Goal: Task Accomplishment & Management: Manage account settings

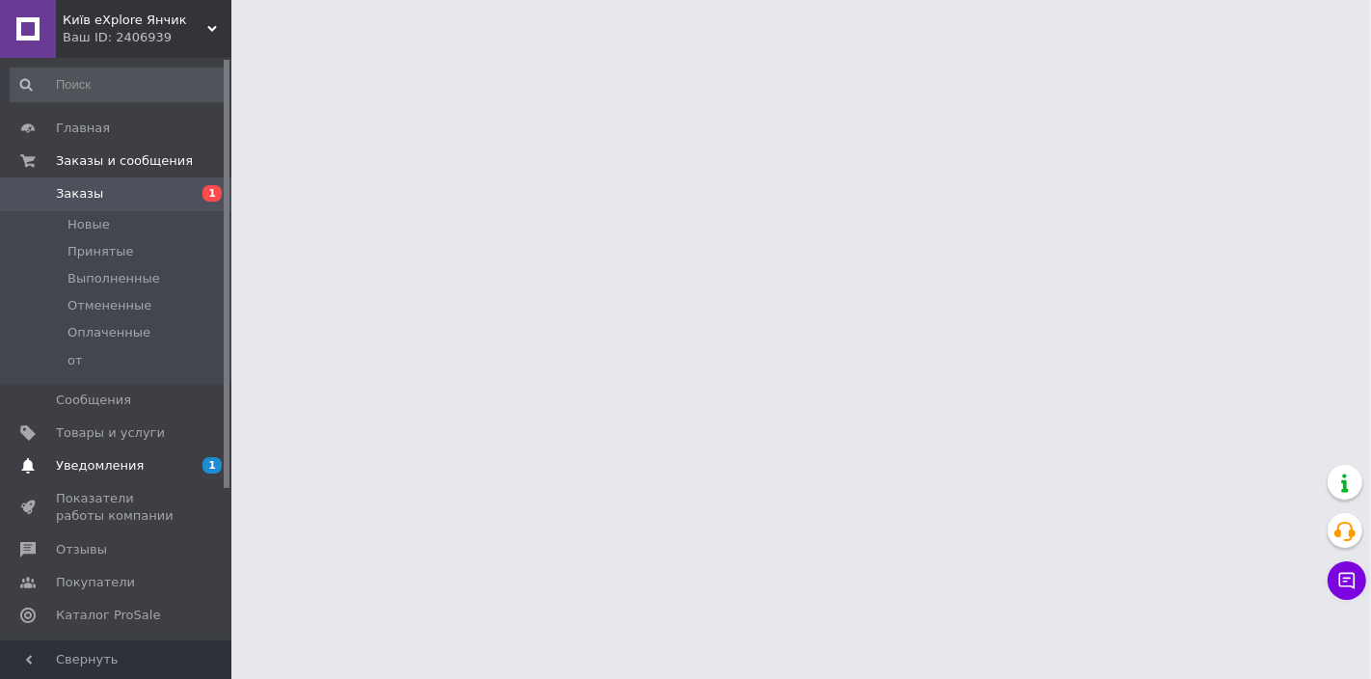
click at [129, 472] on span "Уведомления" at bounding box center [100, 465] width 88 height 17
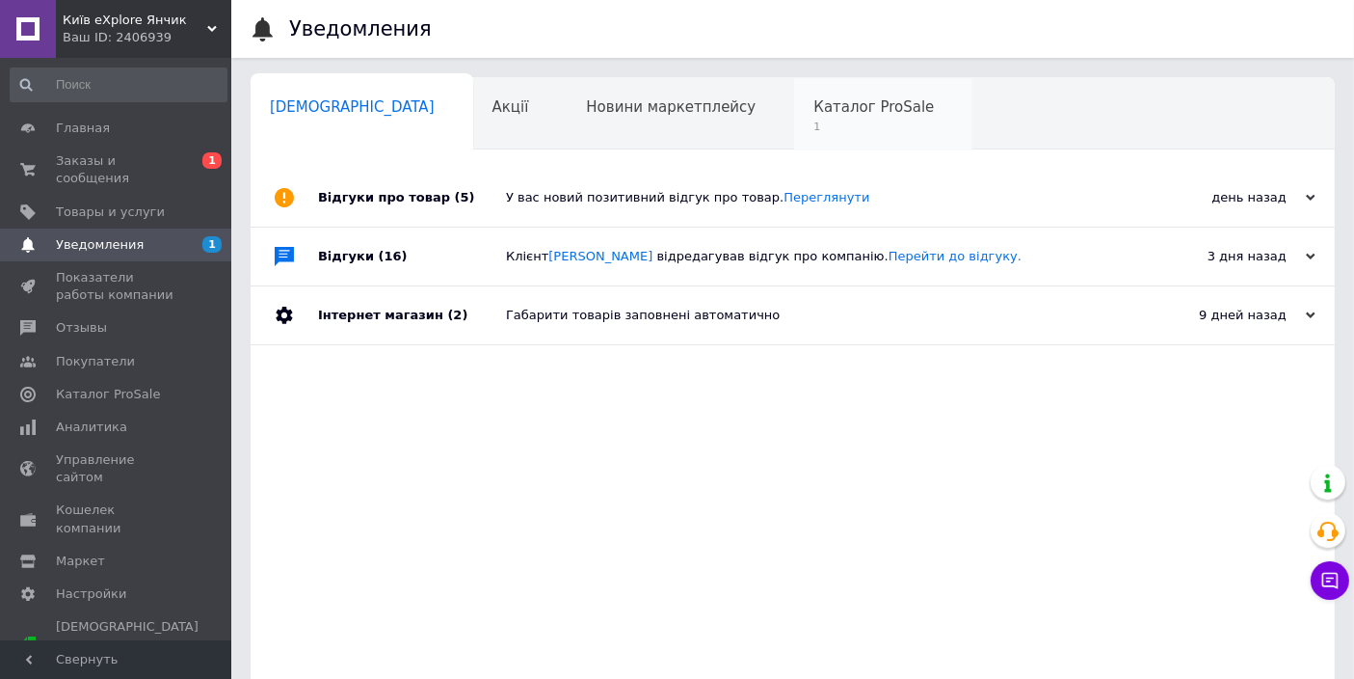
click at [814, 122] on span "1" at bounding box center [874, 127] width 121 height 14
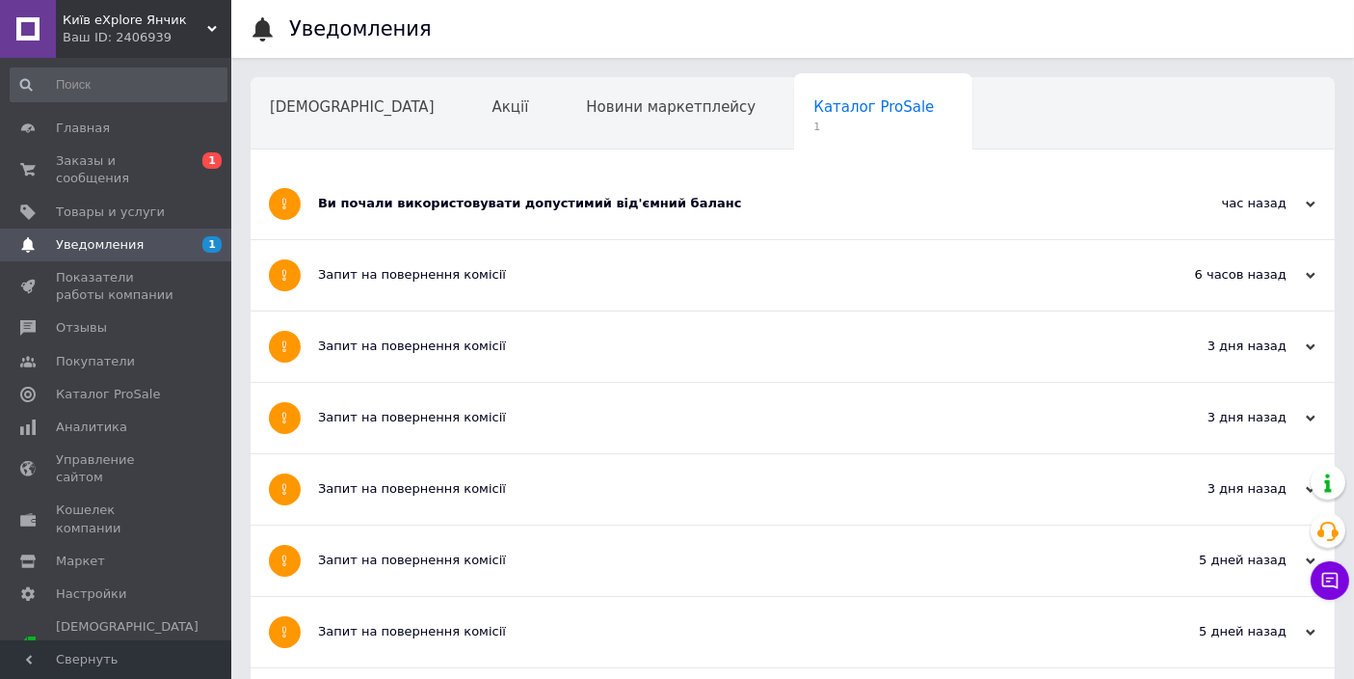
click at [604, 181] on div "Ви почали використовувати допустимий від'ємний баланс" at bounding box center [720, 204] width 805 height 70
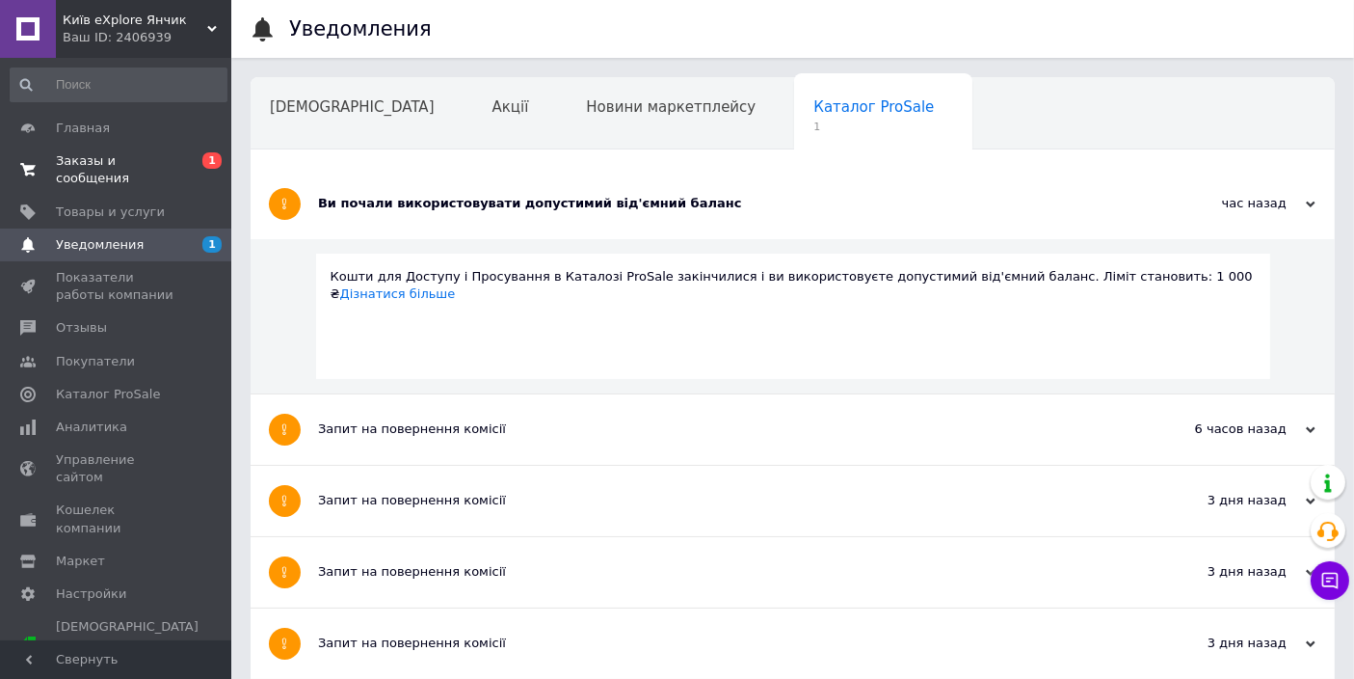
click at [133, 163] on span "Заказы и сообщения" at bounding box center [117, 169] width 122 height 35
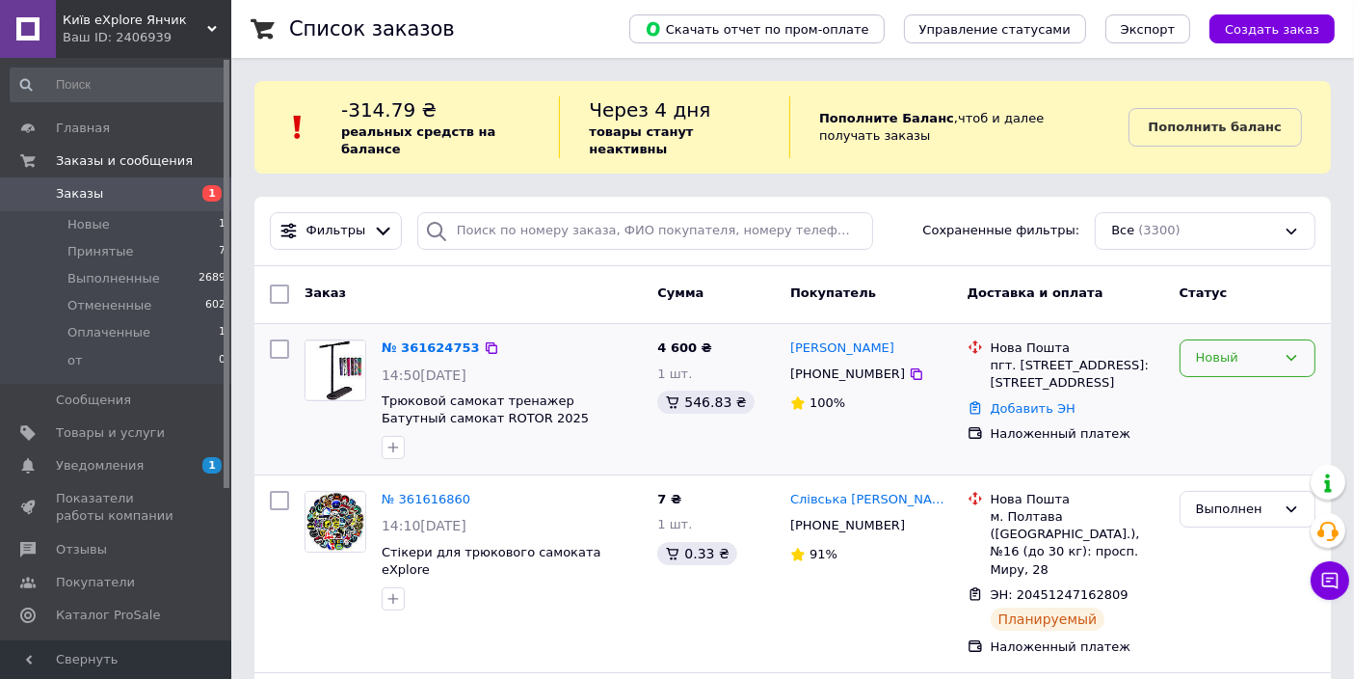
click at [1276, 348] on div "Новый" at bounding box center [1236, 358] width 80 height 20
click at [1260, 381] on li "Принят" at bounding box center [1248, 399] width 134 height 36
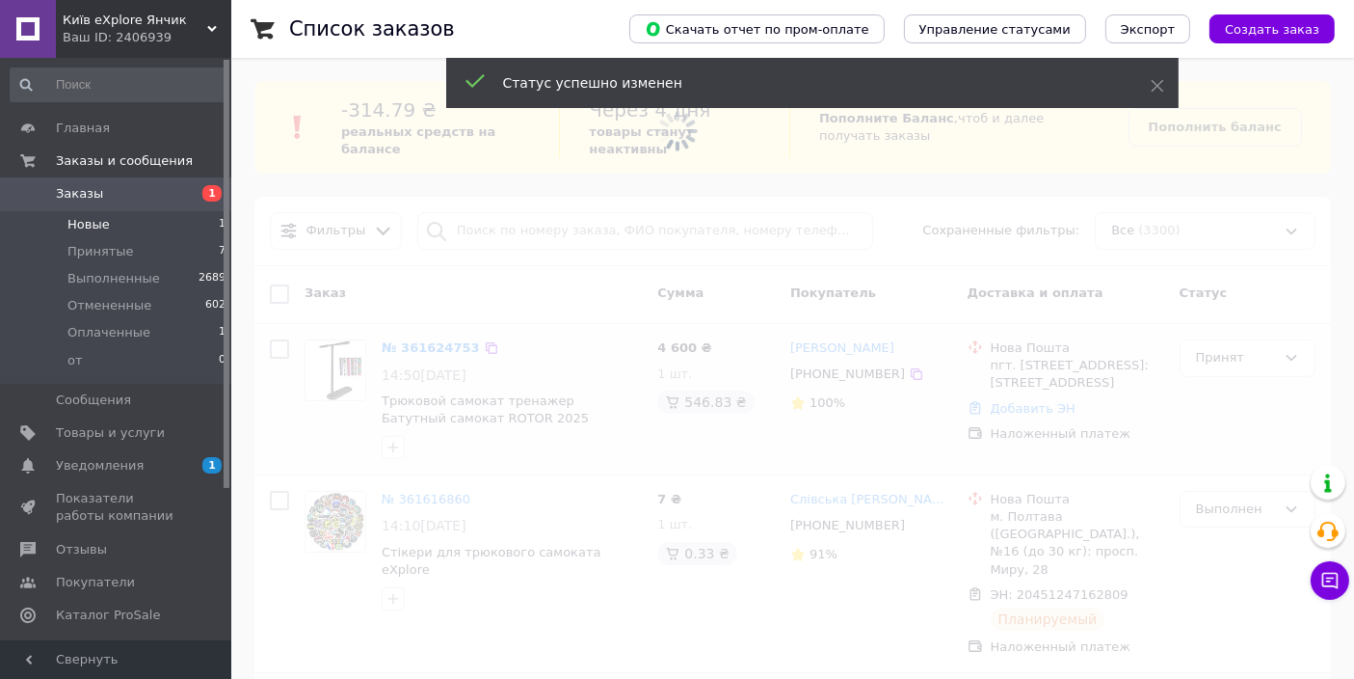
click at [118, 229] on li "Новые 1" at bounding box center [118, 224] width 237 height 27
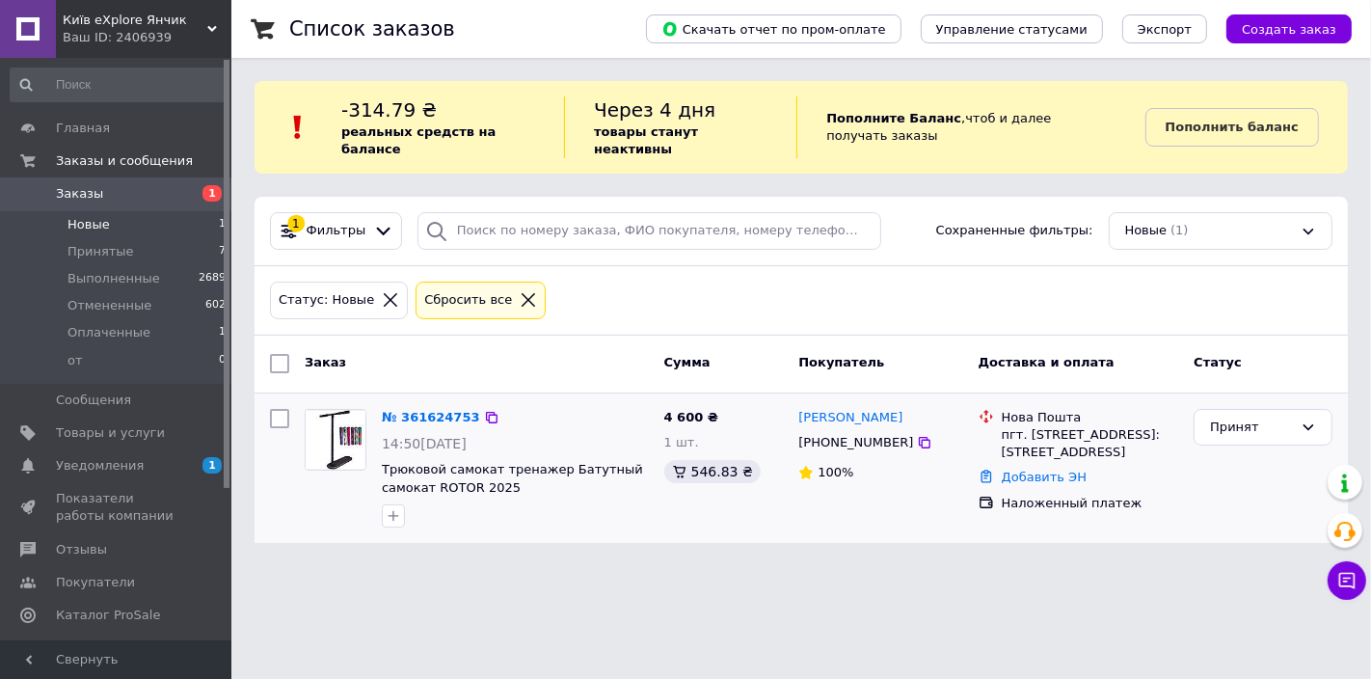
click at [140, 229] on li "Новые 1" at bounding box center [118, 224] width 237 height 27
click at [135, 252] on li "Принятые 7" at bounding box center [118, 251] width 237 height 27
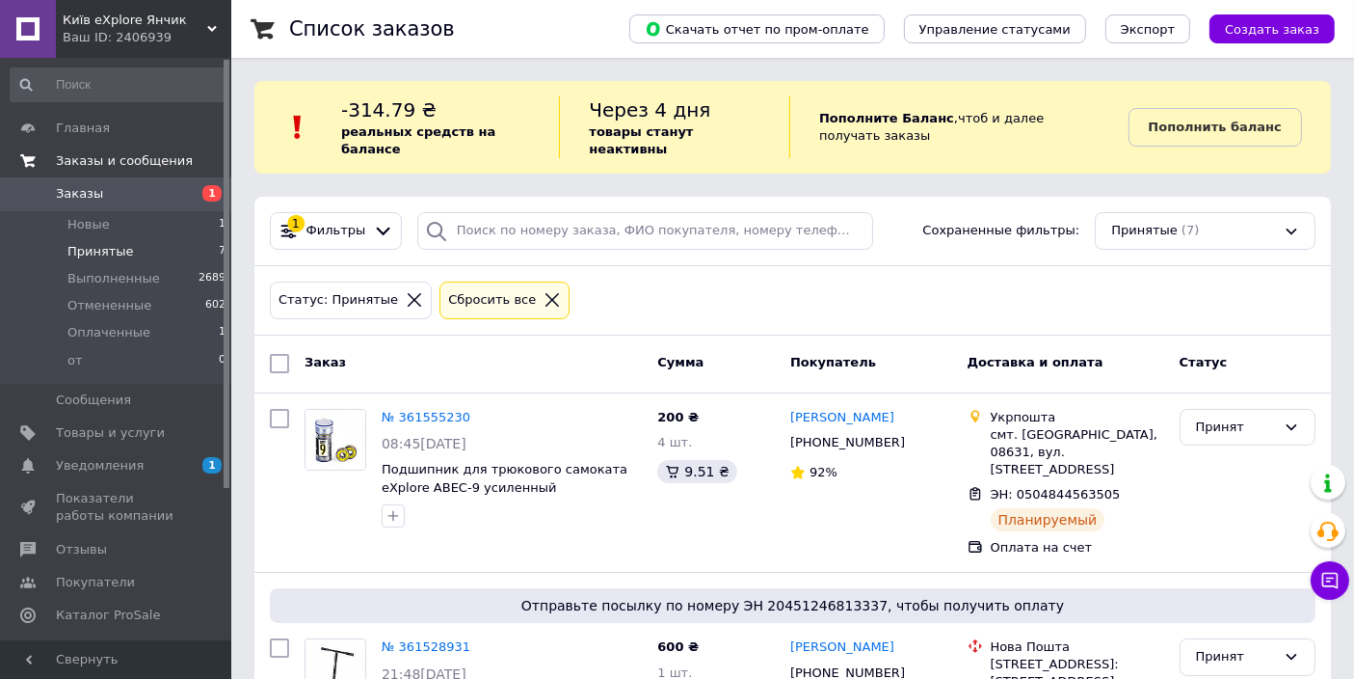
click at [143, 158] on span "Заказы и сообщения" at bounding box center [124, 160] width 137 height 17
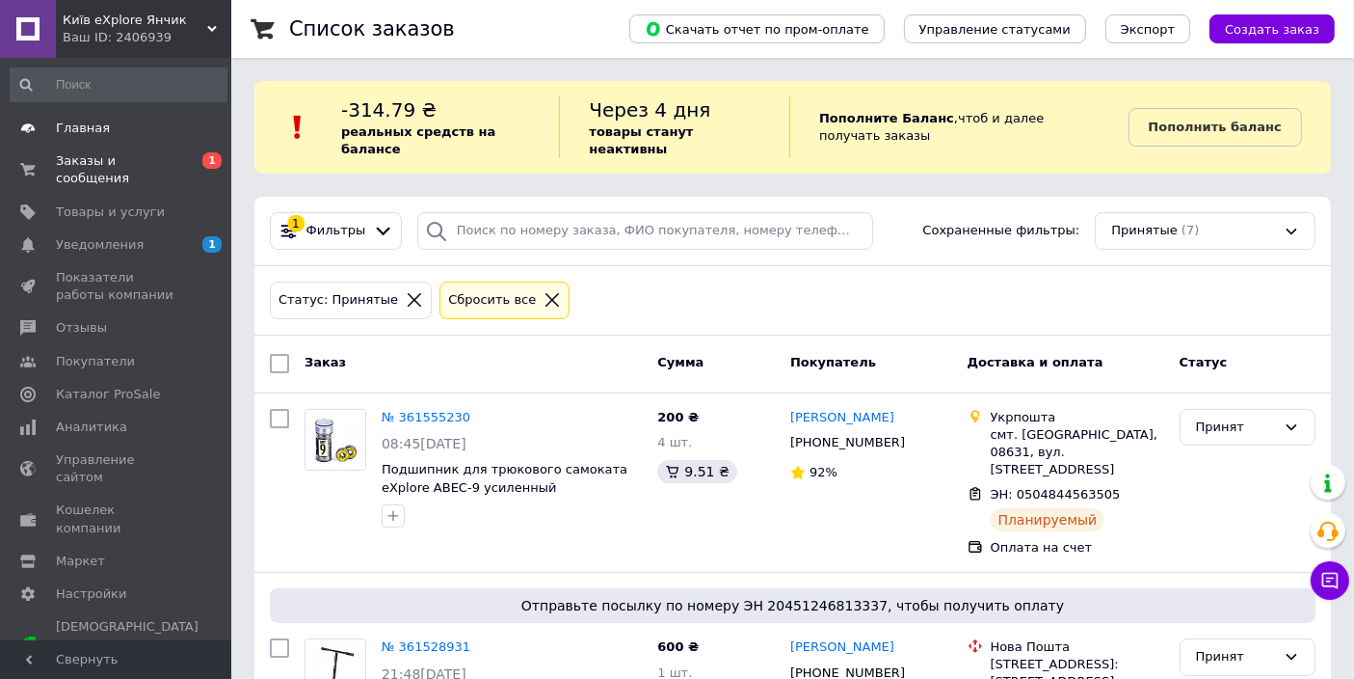
click at [75, 132] on span "Главная" at bounding box center [83, 128] width 54 height 17
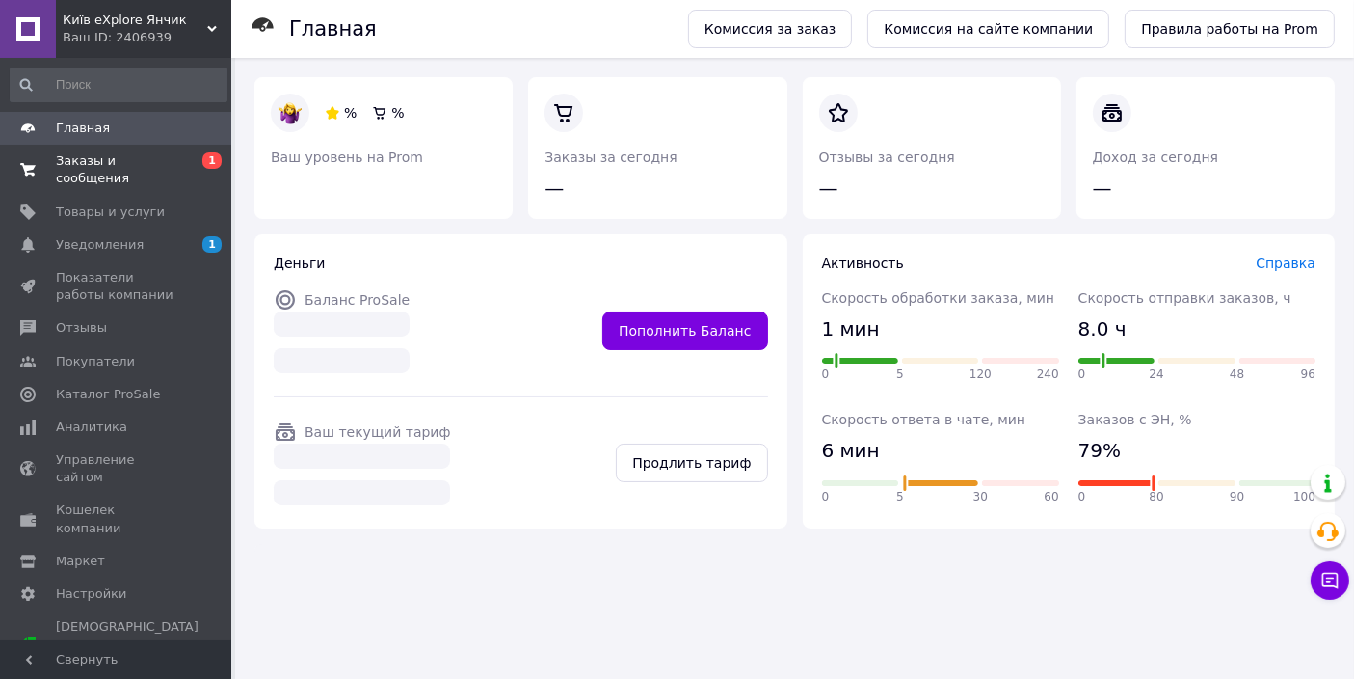
click at [118, 166] on span "Заказы и сообщения" at bounding box center [117, 169] width 122 height 35
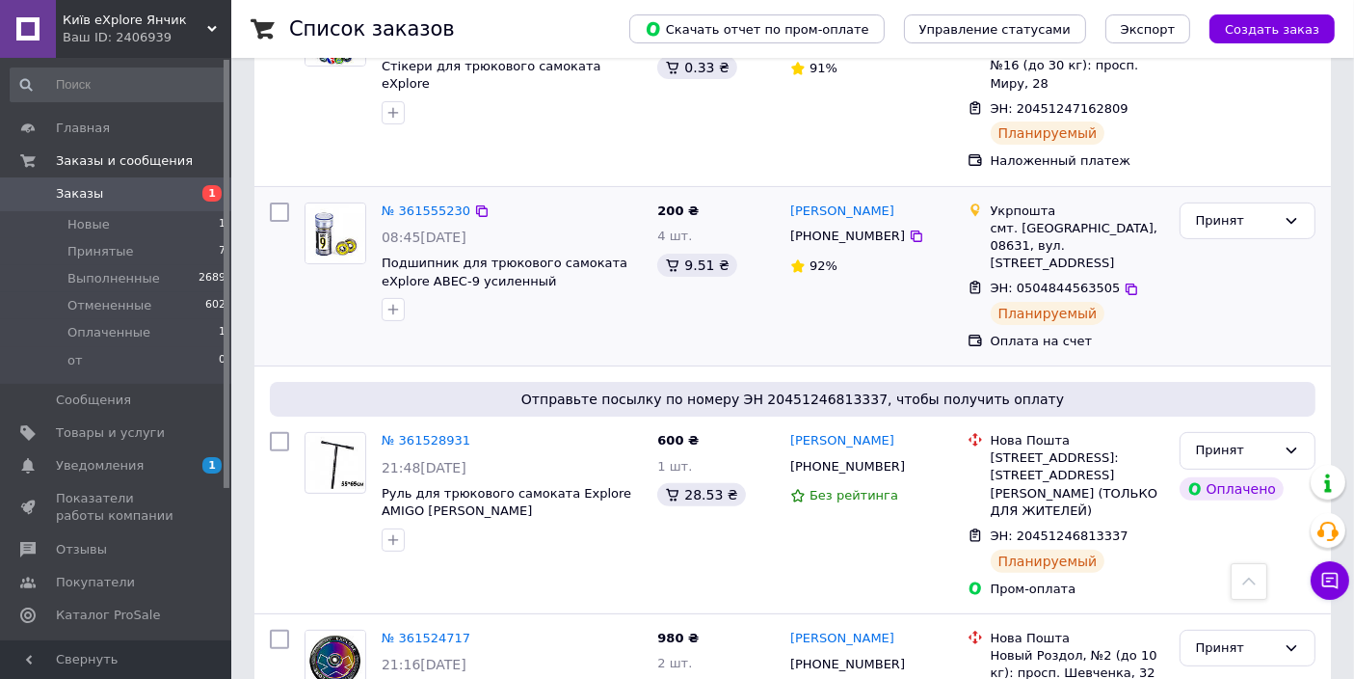
scroll to position [357, 0]
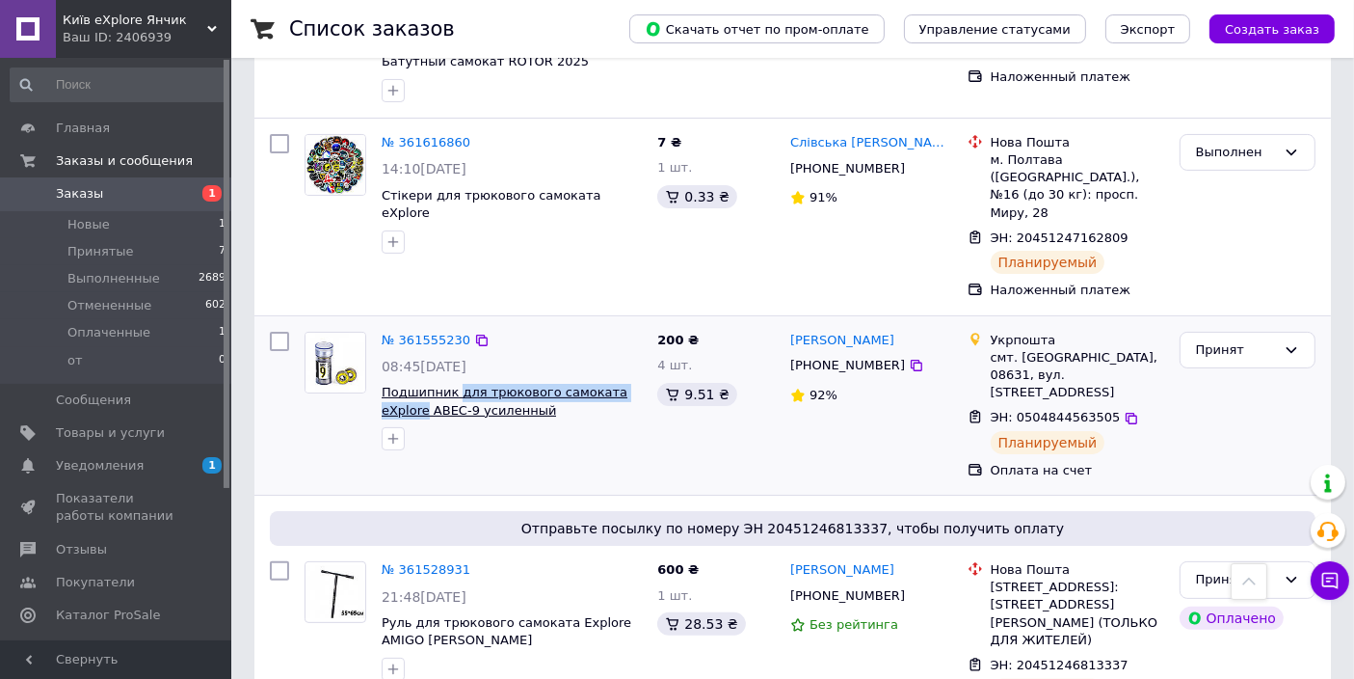
drag, startPoint x: 454, startPoint y: 343, endPoint x: 638, endPoint y: 363, distance: 185.2
click at [638, 363] on div "№ 361555230 08:45[DATE] Подшипник для трюкового самоката eXplore ABEC-9 усиленн…" at bounding box center [512, 391] width 276 height 135
copy span "для трюкового самоката eXplore"
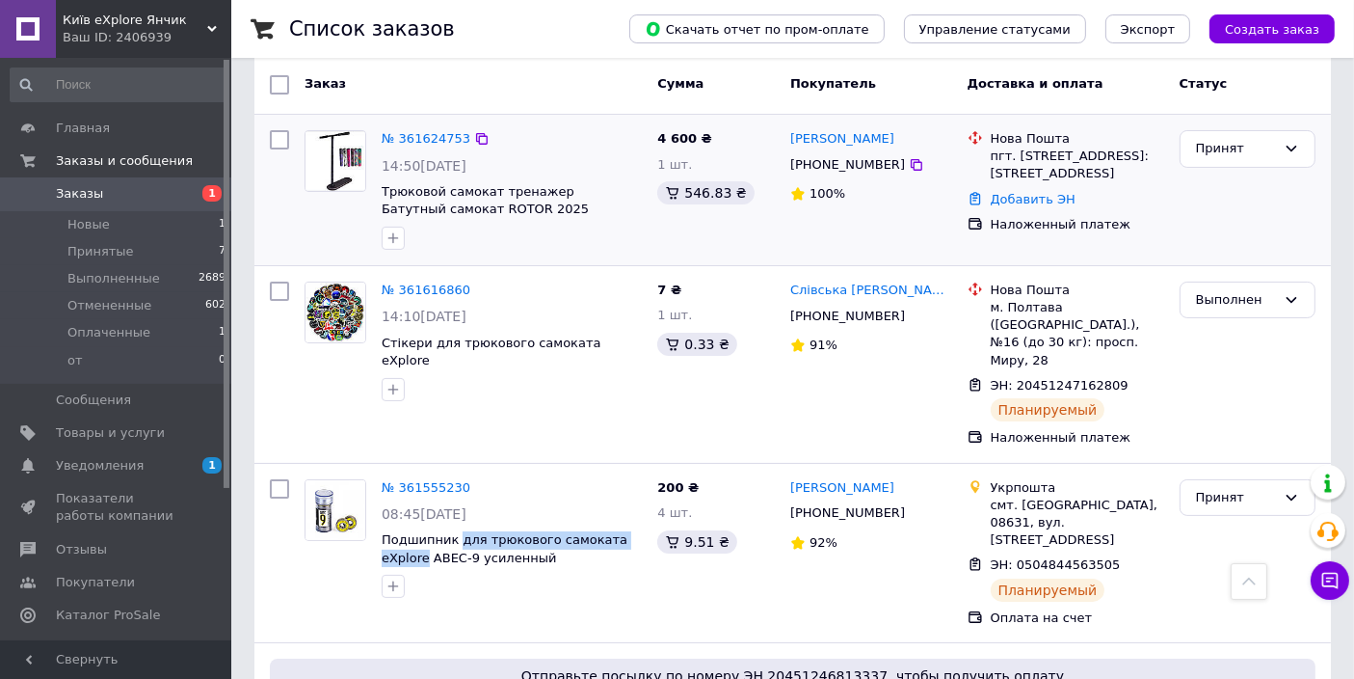
scroll to position [178, 0]
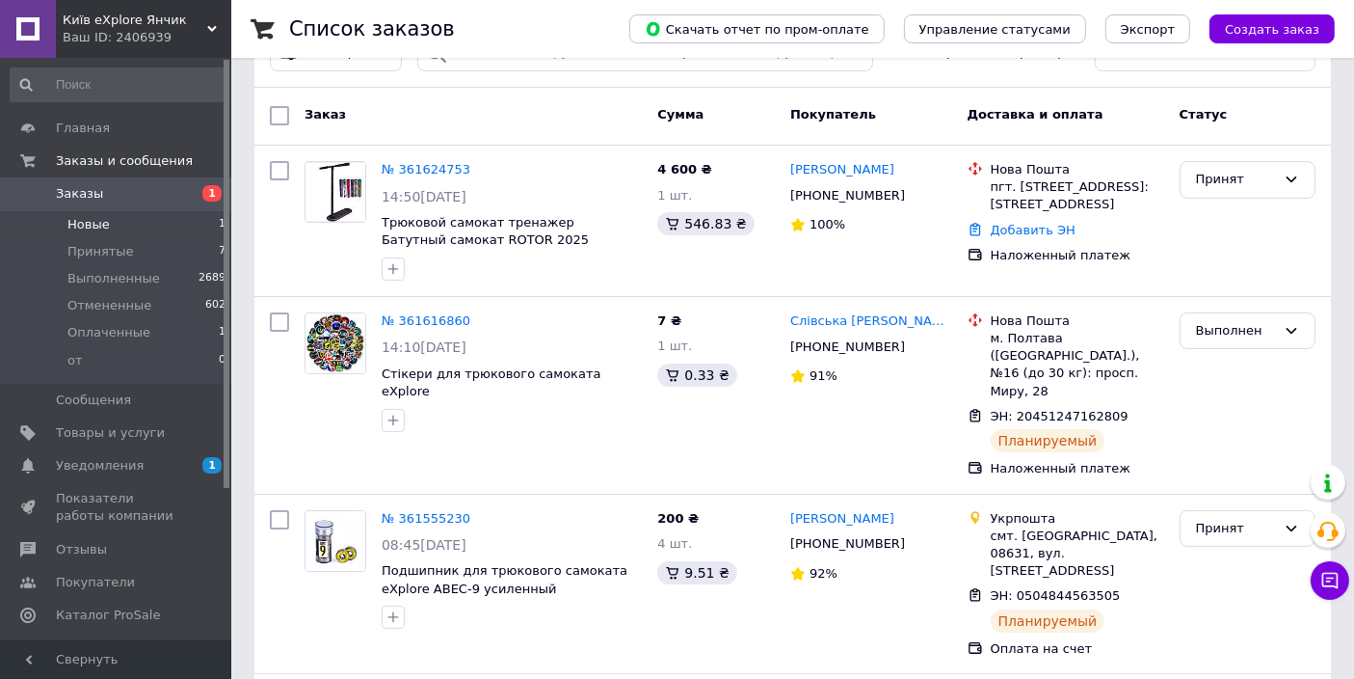
drag, startPoint x: 112, startPoint y: 229, endPoint x: 101, endPoint y: 228, distance: 10.6
click at [101, 228] on li "Новые 1" at bounding box center [118, 224] width 237 height 27
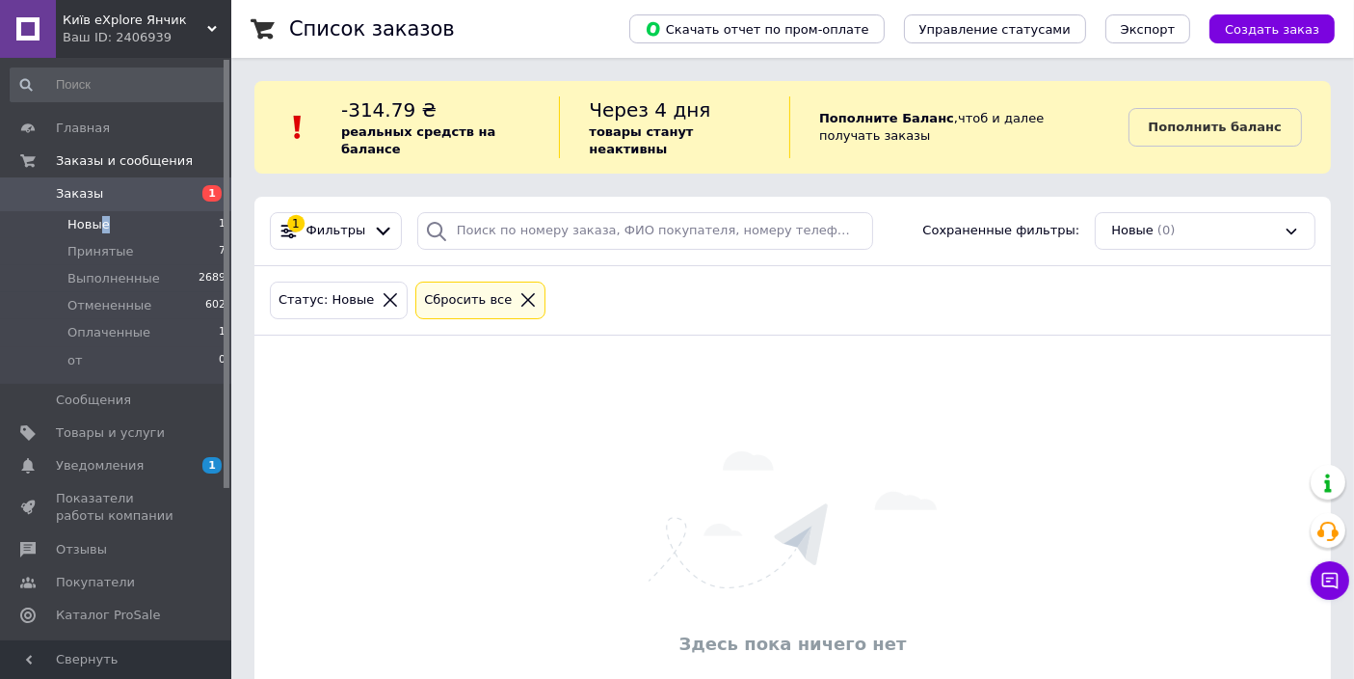
click at [101, 228] on span "Новые" at bounding box center [88, 224] width 42 height 17
click at [126, 222] on li "Новые 1" at bounding box center [118, 224] width 237 height 27
click at [75, 254] on span "Принятые" at bounding box center [100, 251] width 67 height 17
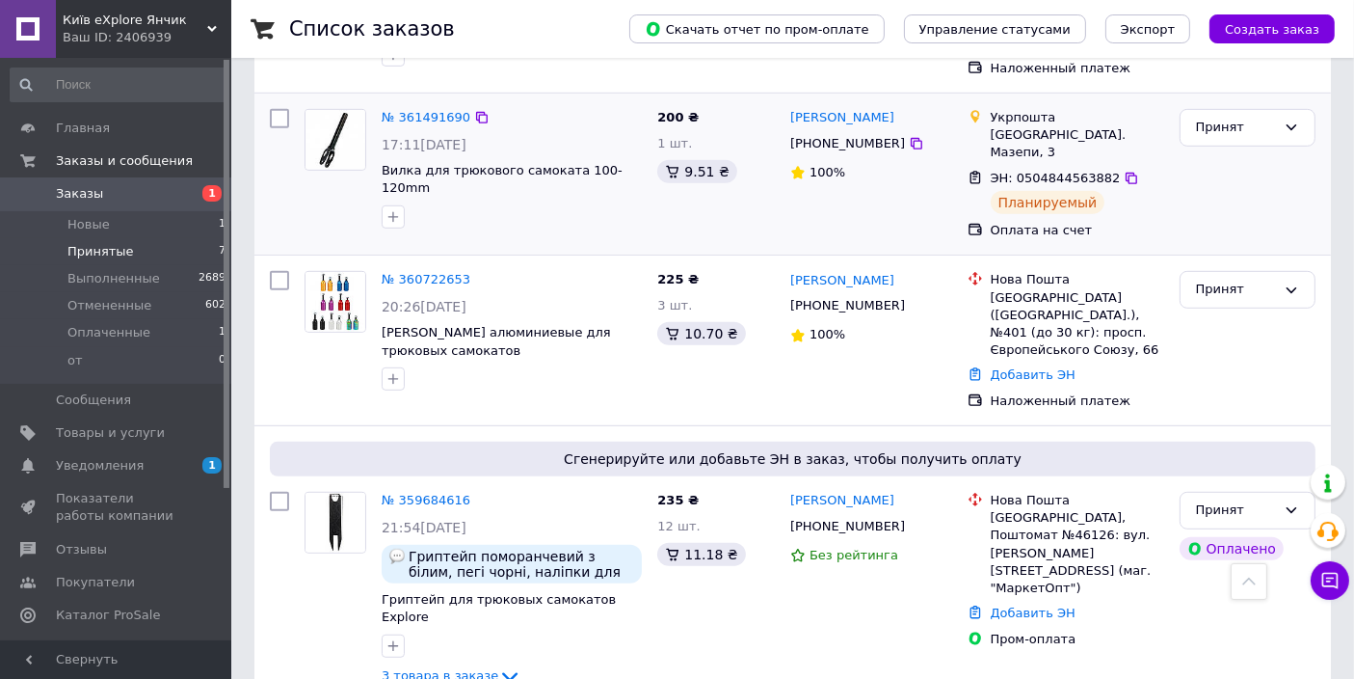
scroll to position [1071, 0]
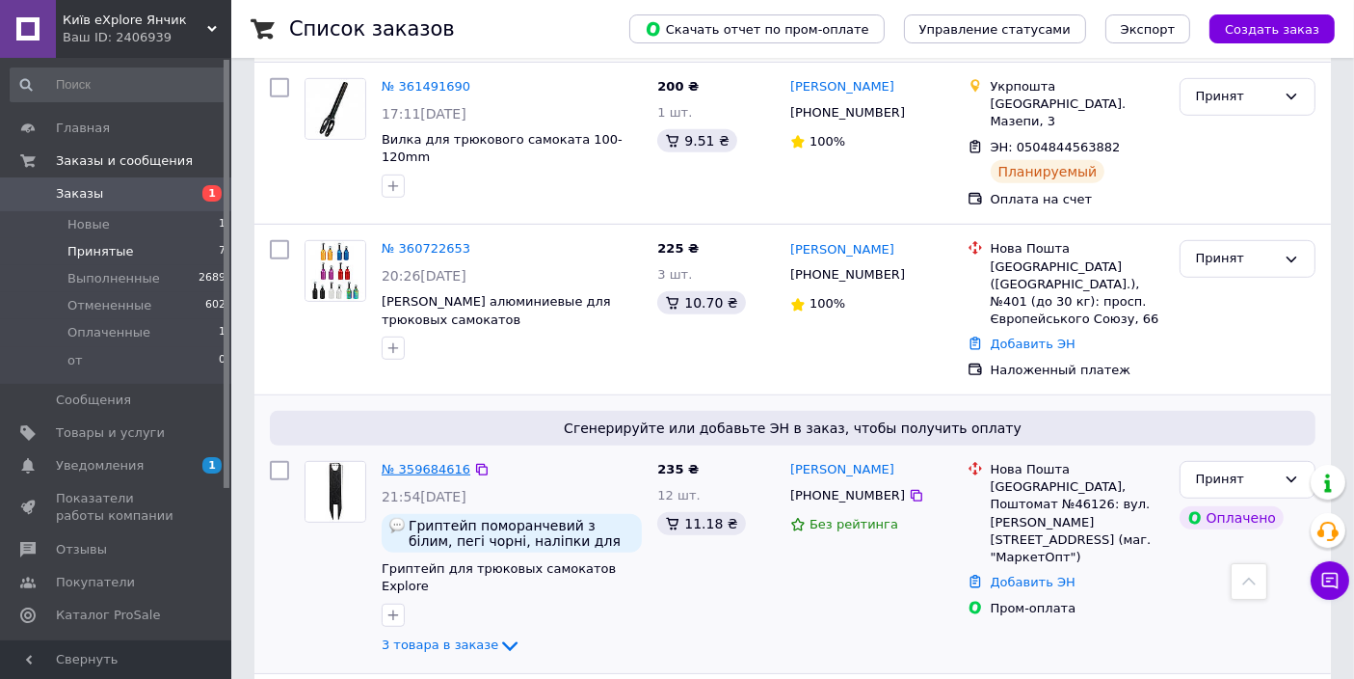
click at [422, 462] on link "№ 359684616" at bounding box center [426, 469] width 89 height 14
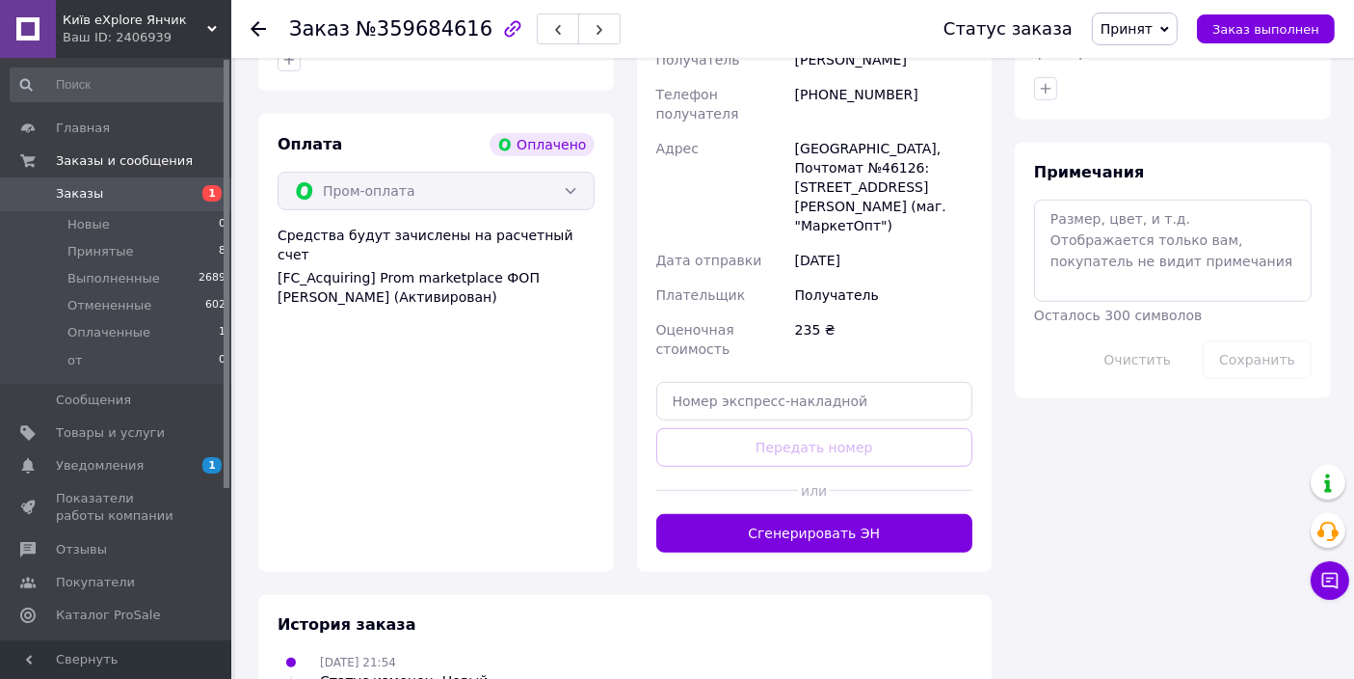
scroll to position [1115, 0]
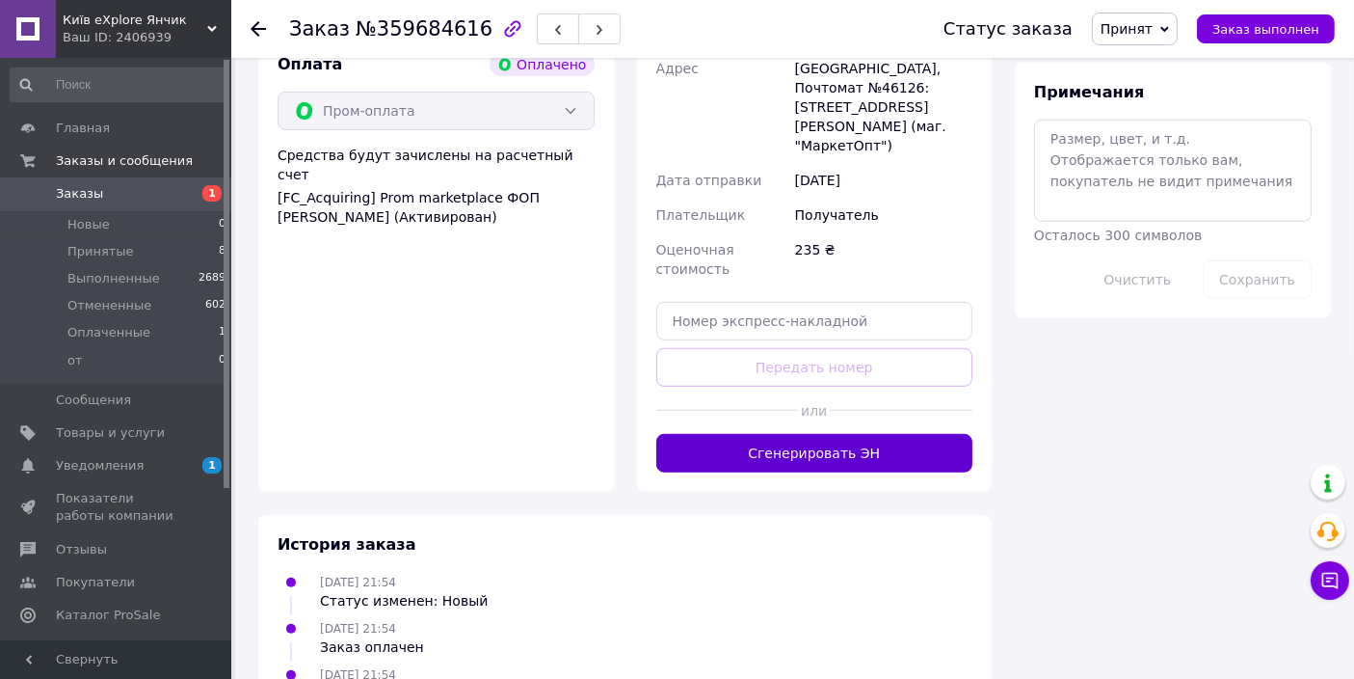
click at [817, 434] on button "Сгенерировать ЭН" at bounding box center [814, 453] width 317 height 39
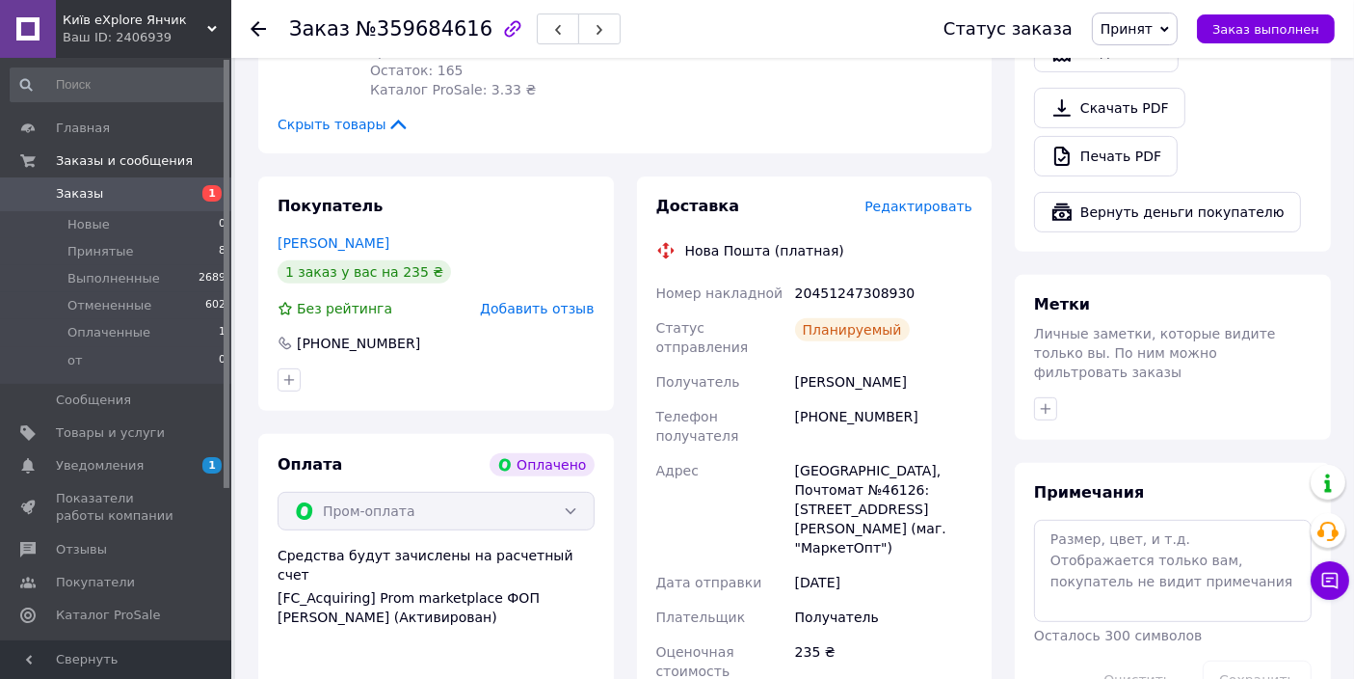
scroll to position [714, 0]
click at [1170, 29] on span "Принят" at bounding box center [1135, 29] width 86 height 33
click at [1164, 68] on li "Выполнен" at bounding box center [1144, 67] width 102 height 29
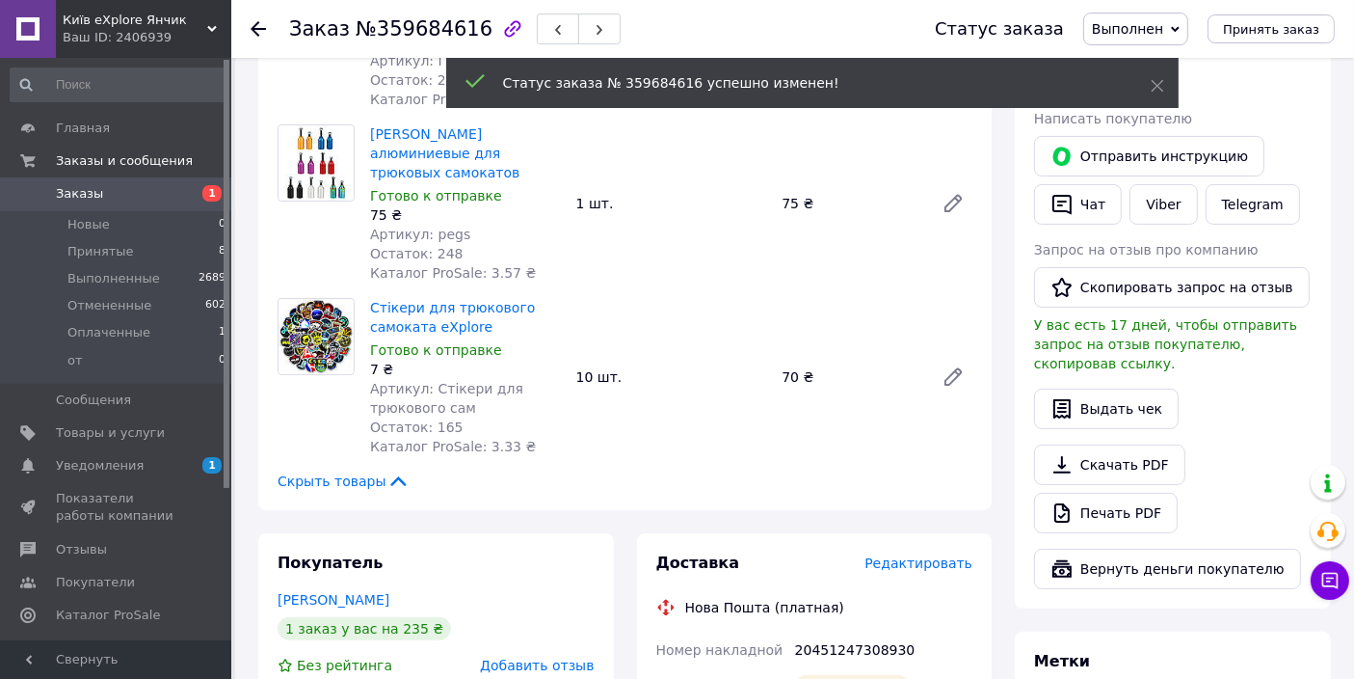
scroll to position [358, 0]
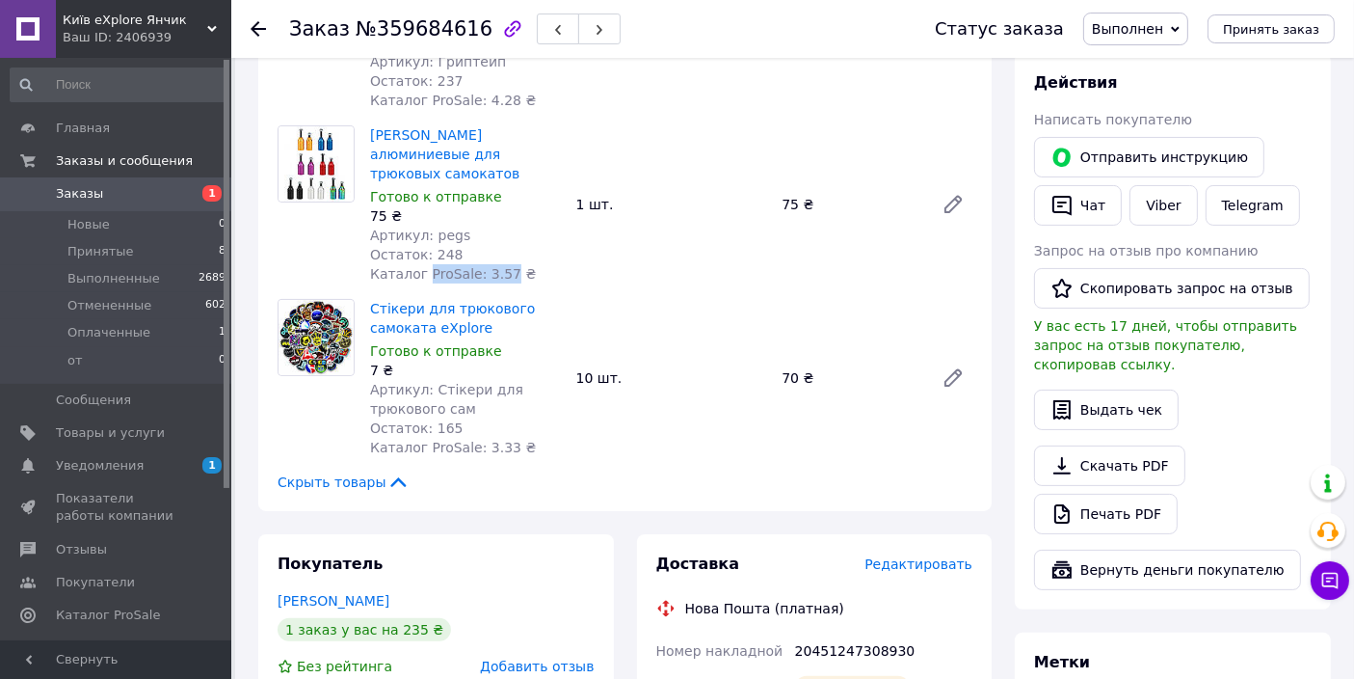
drag, startPoint x: 419, startPoint y: 241, endPoint x: 496, endPoint y: 246, distance: 77.3
click at [496, 266] on span "Каталог ProSale: 3.57 ₴" at bounding box center [453, 273] width 166 height 15
copy span "ProSale: 3.57"
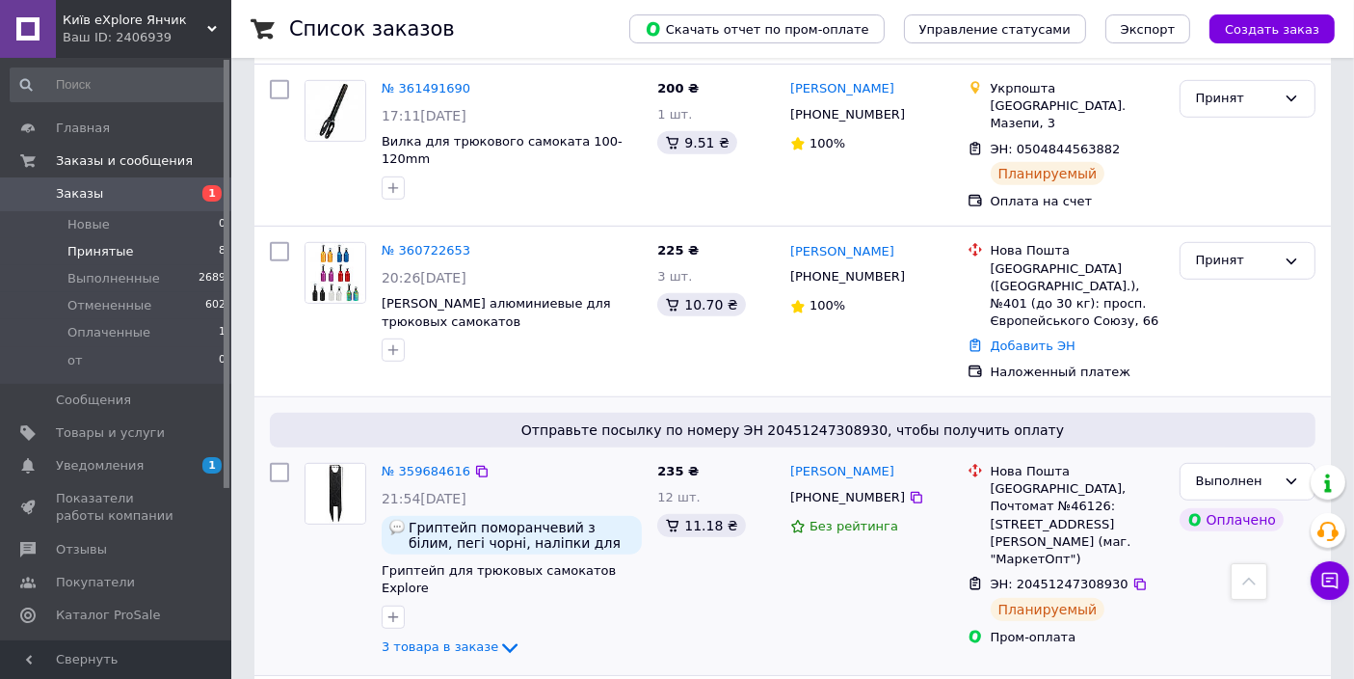
scroll to position [1071, 0]
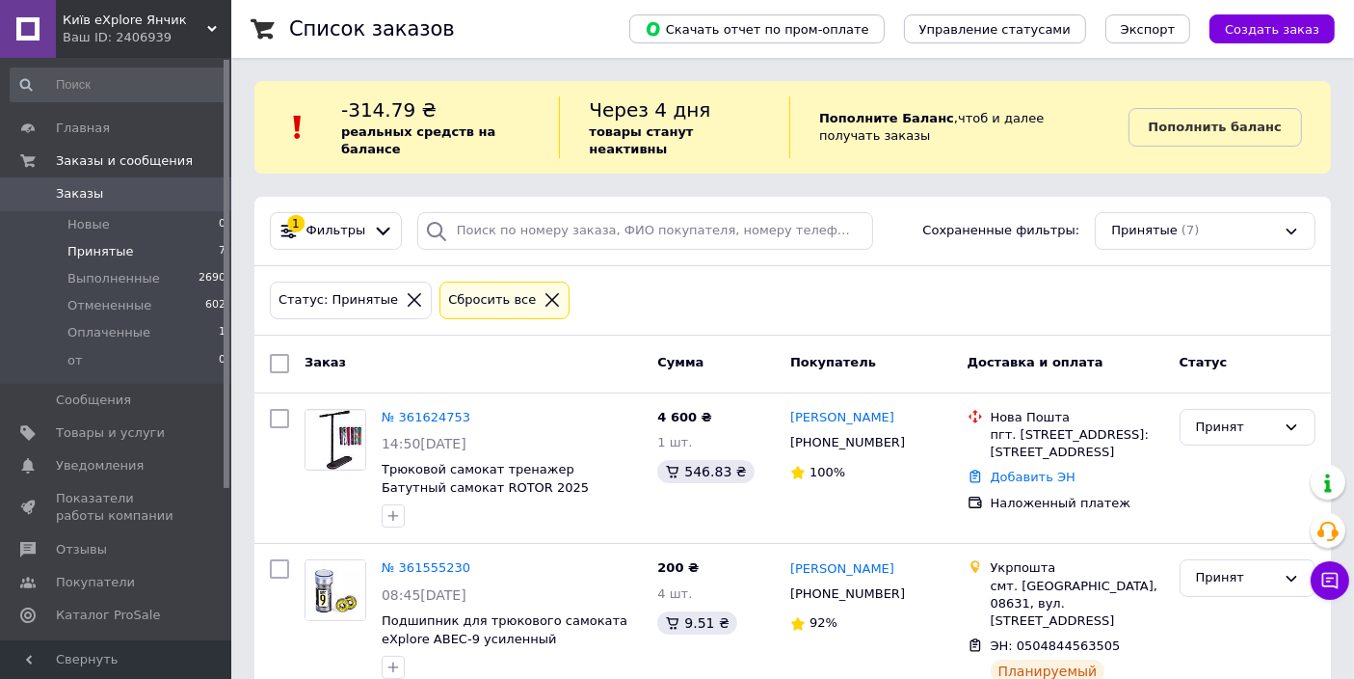
click at [134, 255] on li "Принятые 7" at bounding box center [118, 251] width 237 height 27
click at [135, 254] on li "Принятые 7" at bounding box center [118, 251] width 237 height 27
click at [108, 256] on span "Принятые" at bounding box center [100, 251] width 67 height 17
click at [100, 127] on span "Главная" at bounding box center [83, 128] width 54 height 17
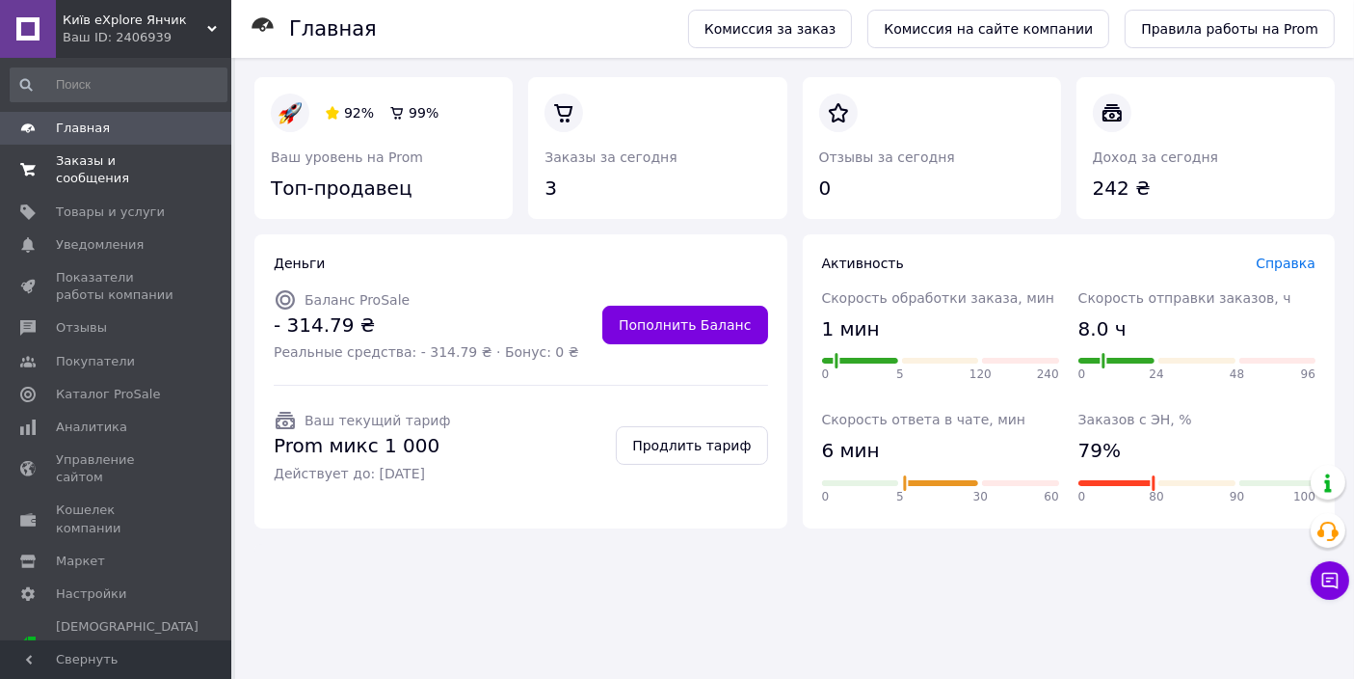
click at [94, 166] on span "Заказы и сообщения" at bounding box center [117, 169] width 122 height 35
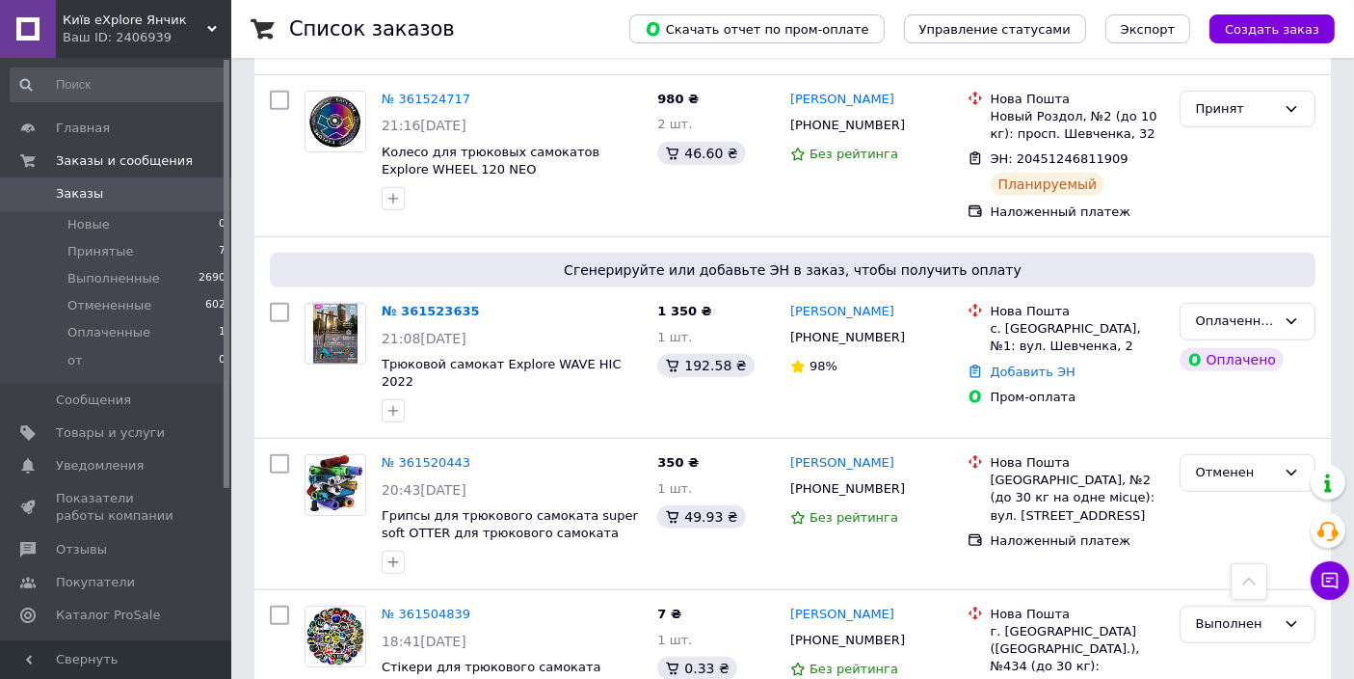
scroll to position [1071, 0]
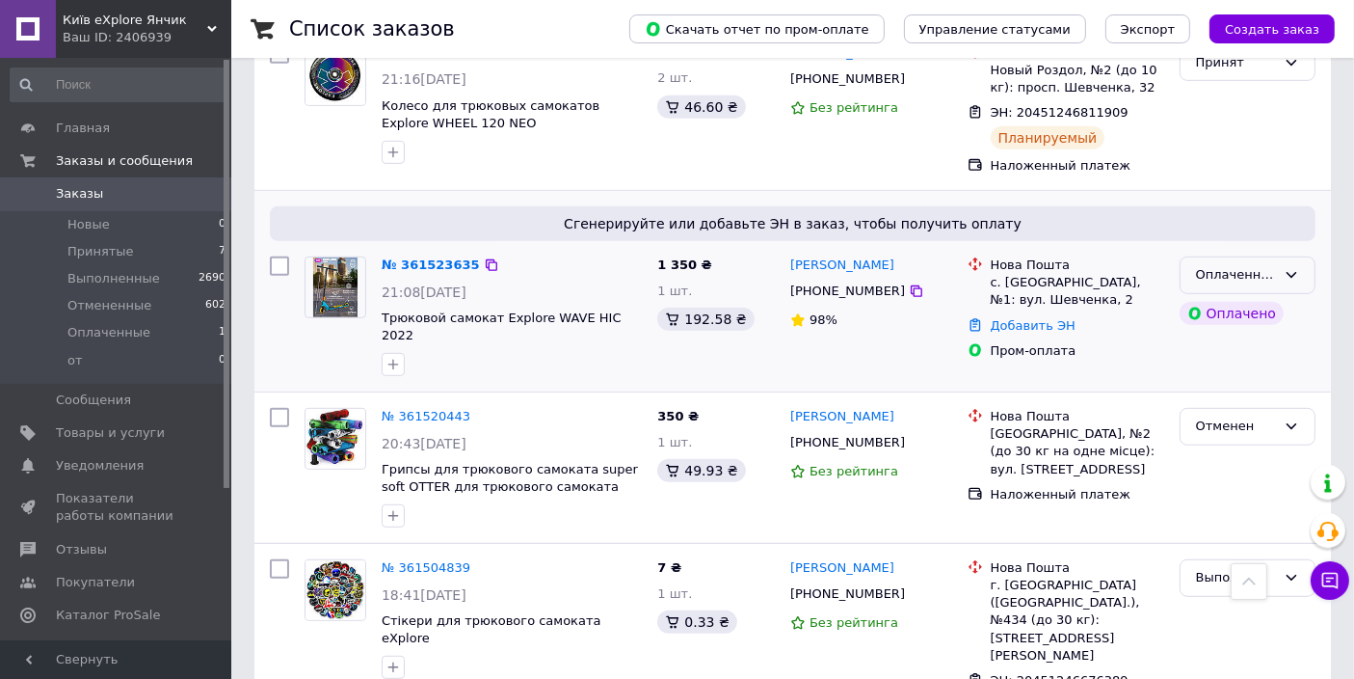
click at [1288, 267] on icon at bounding box center [1291, 274] width 15 height 15
click at [1261, 298] on li "Принят" at bounding box center [1248, 316] width 134 height 36
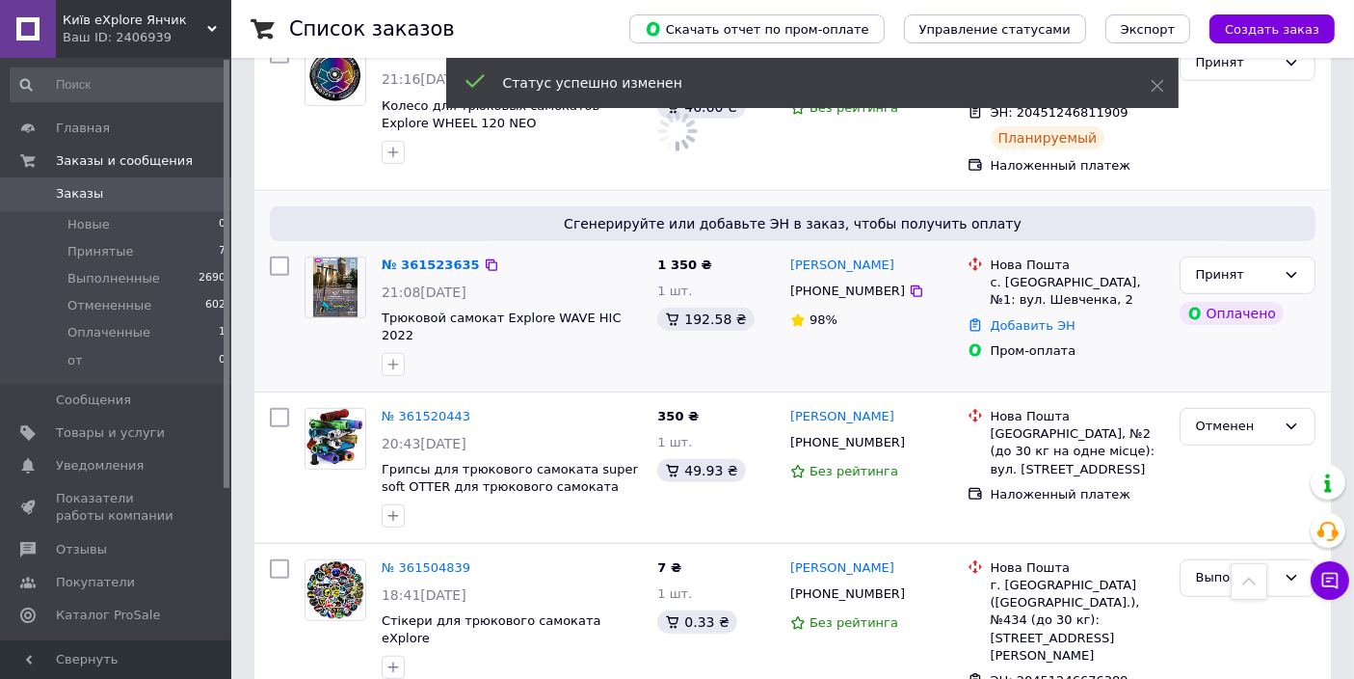
click at [1188, 318] on div "Принят Оплачено" at bounding box center [1247, 316] width 151 height 135
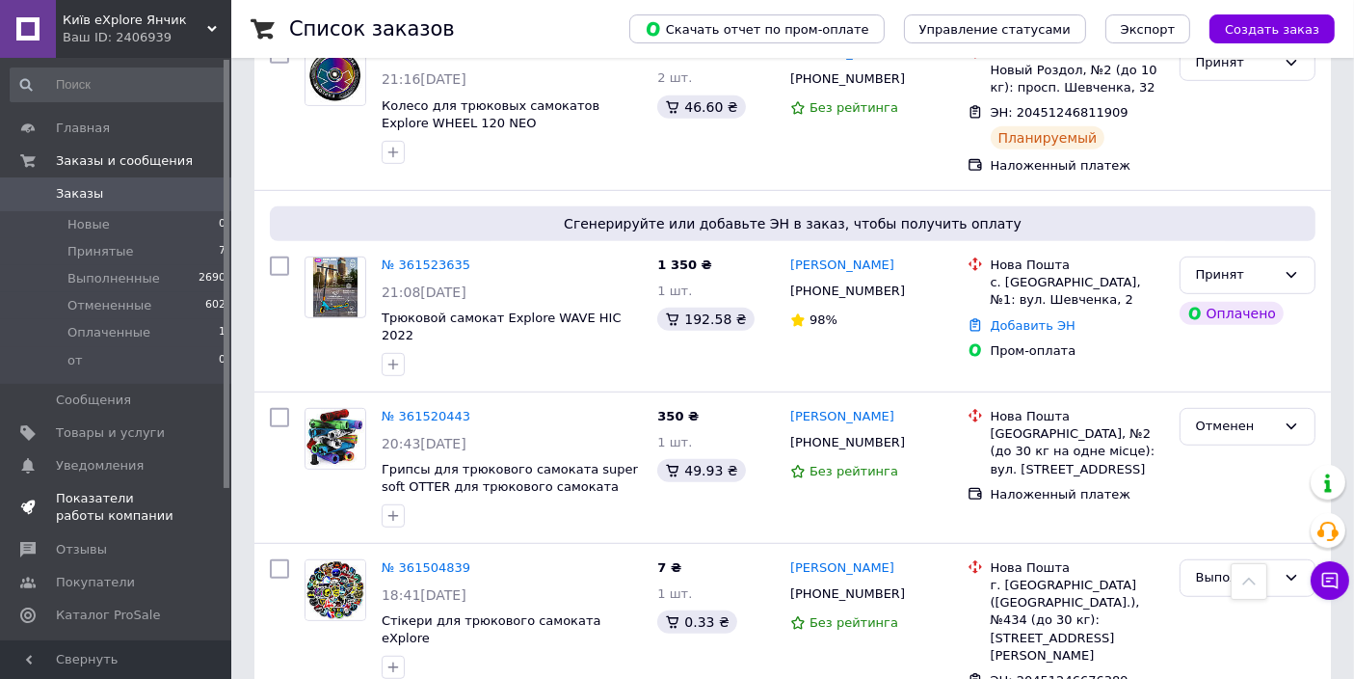
click at [98, 525] on link "Показатели работы компании" at bounding box center [118, 507] width 237 height 50
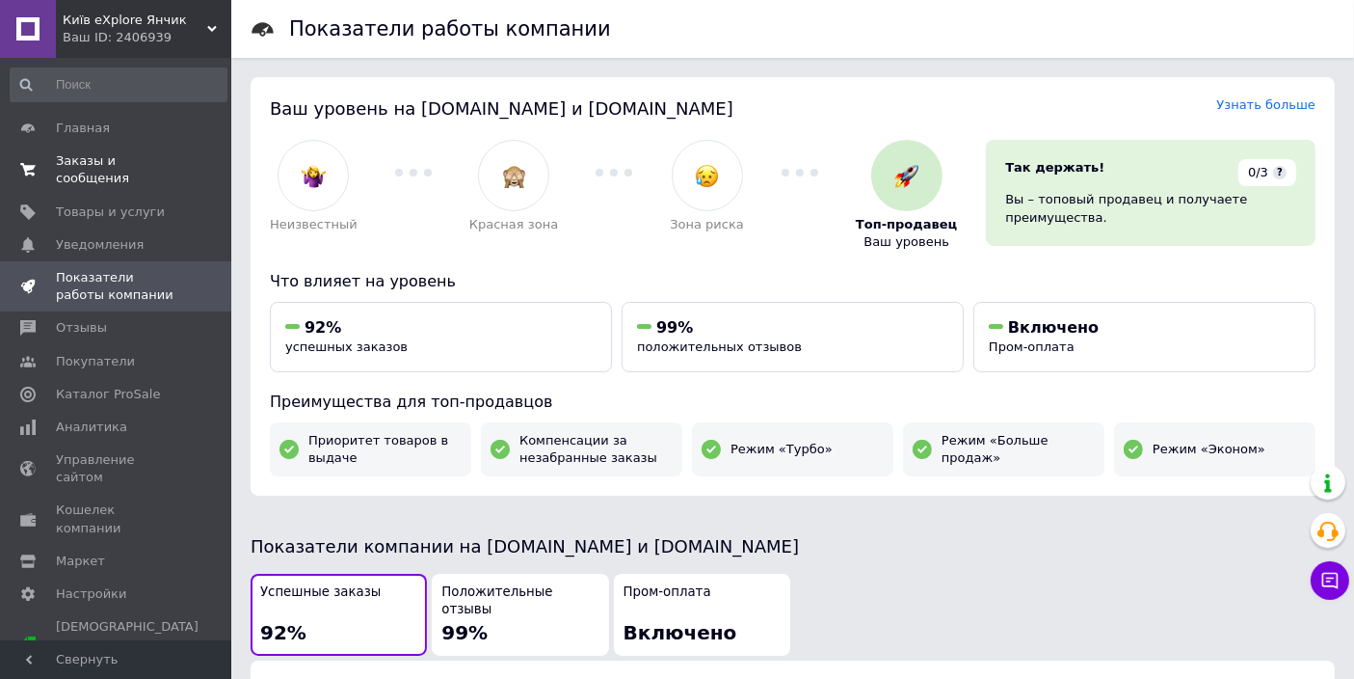
click at [89, 167] on span "Заказы и сообщения" at bounding box center [117, 169] width 122 height 35
